Goal: Information Seeking & Learning: Learn about a topic

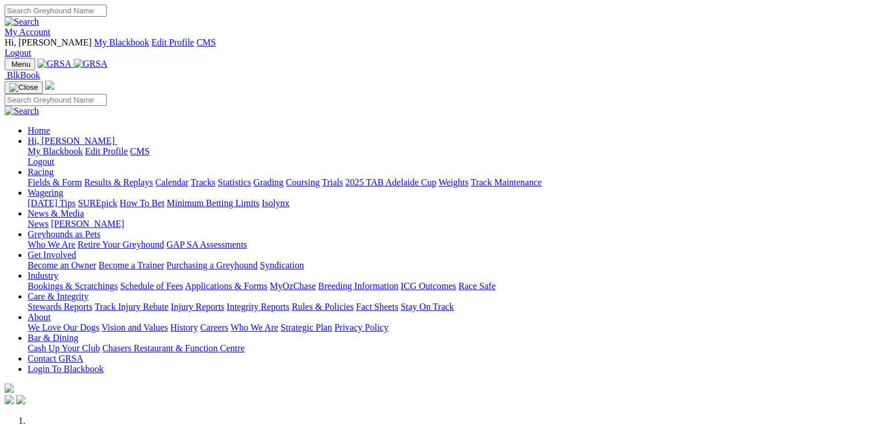
click at [92, 302] on link "Stewards Reports" at bounding box center [60, 307] width 65 height 10
